Goal: Transaction & Acquisition: Book appointment/travel/reservation

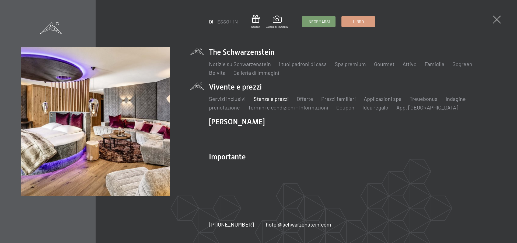
click at [265, 99] on font "Stanza e prezzi" at bounding box center [271, 98] width 35 height 6
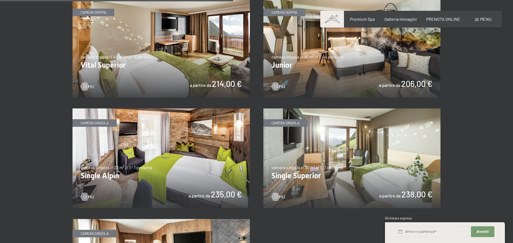
scroll to position [769, 0]
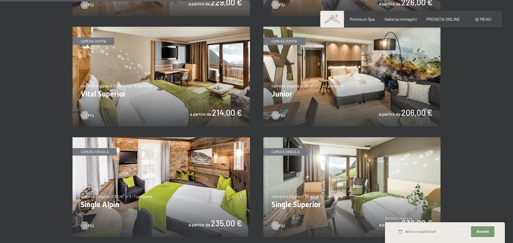
click at [92, 40] on img at bounding box center [160, 77] width 177 height 100
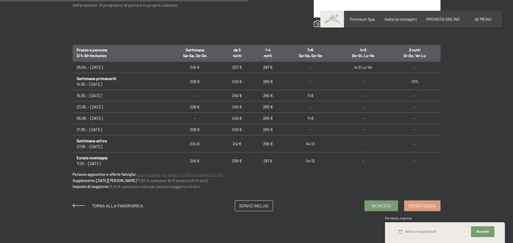
scroll to position [310, 0]
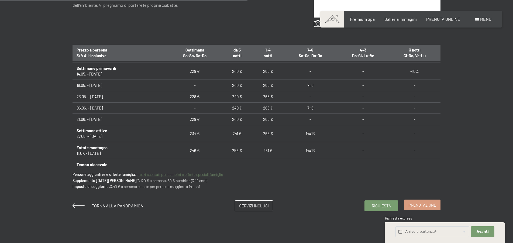
click at [413, 204] on span "Prenotazione" at bounding box center [422, 205] width 28 height 6
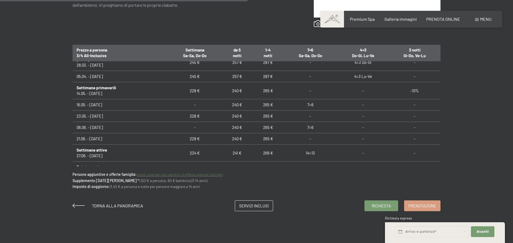
scroll to position [252, 0]
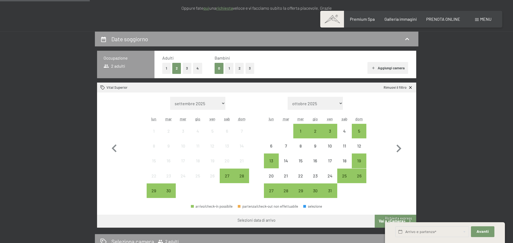
scroll to position [110, 0]
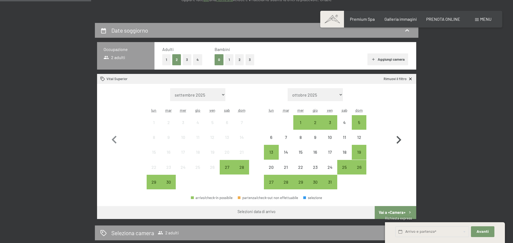
click at [400, 142] on icon "button" at bounding box center [399, 140] width 16 height 16
select select "2025-10-01"
select select "2025-11-01"
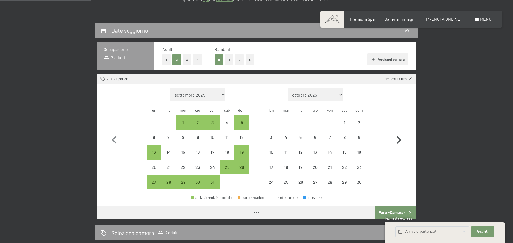
click at [400, 142] on icon "button" at bounding box center [399, 140] width 16 height 16
select select "2025-11-01"
select select "2025-12-01"
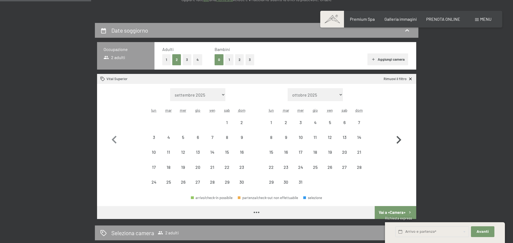
click at [399, 141] on icon "button" at bounding box center [398, 140] width 5 height 8
click at [398, 142] on icon "button" at bounding box center [398, 140] width 5 height 8
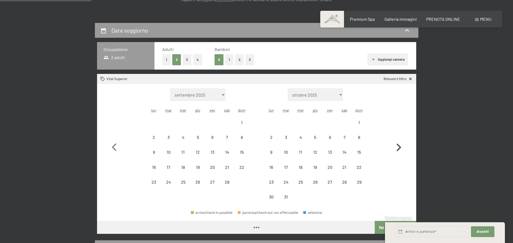
select select "2026-02-01"
select select "2026-03-01"
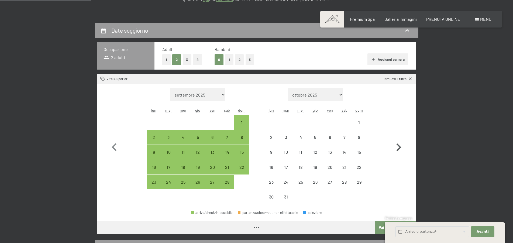
select select "2026-02-01"
select select "2026-03-01"
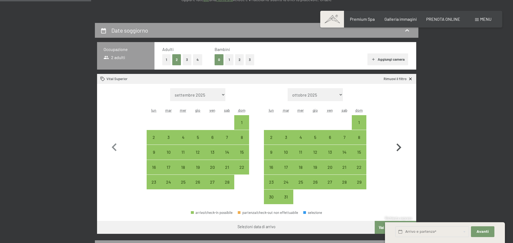
click at [398, 141] on icon "button" at bounding box center [399, 148] width 16 height 16
select select "2026-03-01"
select select "2026-04-01"
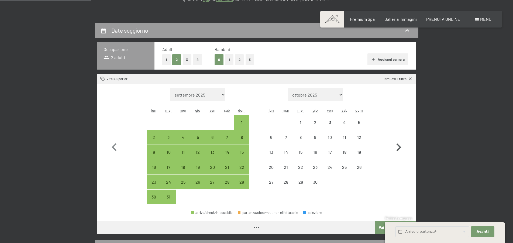
select select "2026-03-01"
select select "2026-04-01"
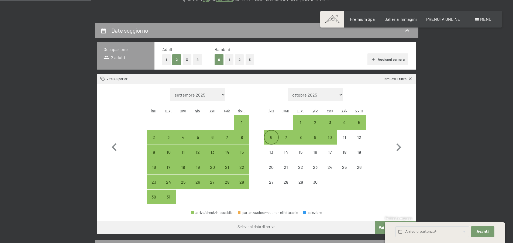
click at [270, 139] on div "6" at bounding box center [270, 141] width 13 height 13
select select "2026-03-01"
select select "2026-04-01"
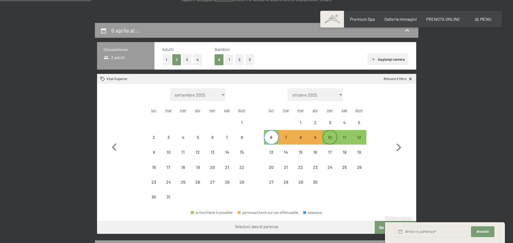
click at [329, 140] on div "10" at bounding box center [329, 141] width 13 height 13
select select "2026-03-01"
select select "2026-04-01"
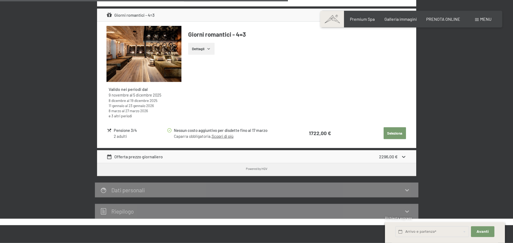
scroll to position [467, 0]
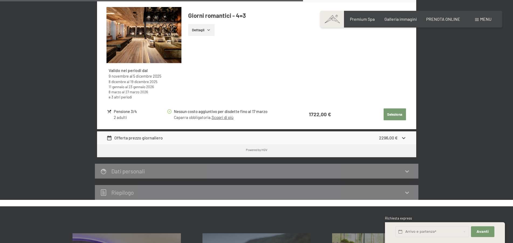
click at [403, 139] on icon at bounding box center [404, 138] width 6 height 6
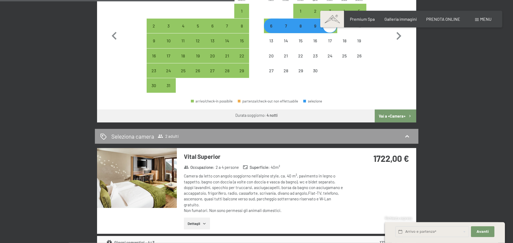
scroll to position [220, 0]
